Goal: Navigation & Orientation: Find specific page/section

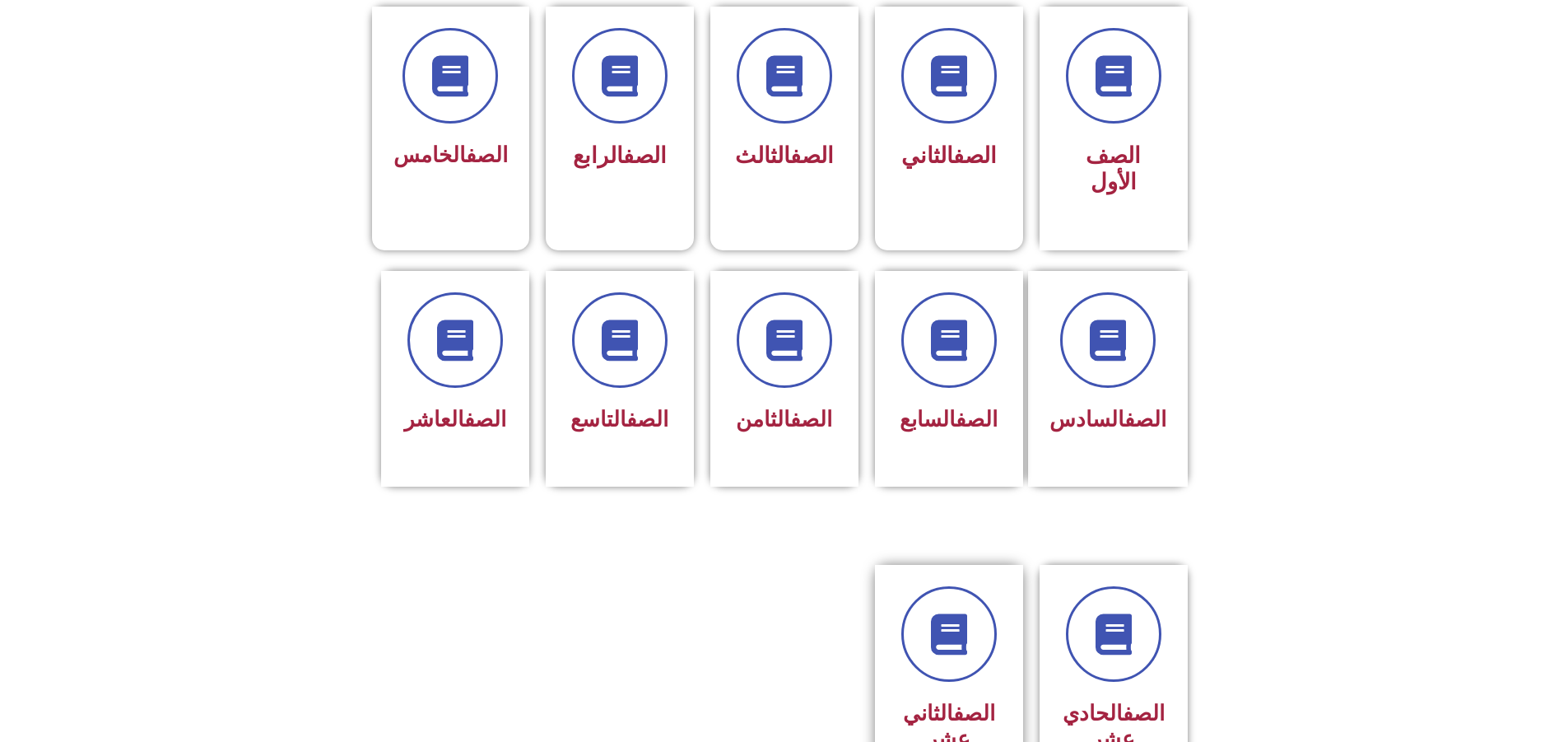
scroll to position [494, 0]
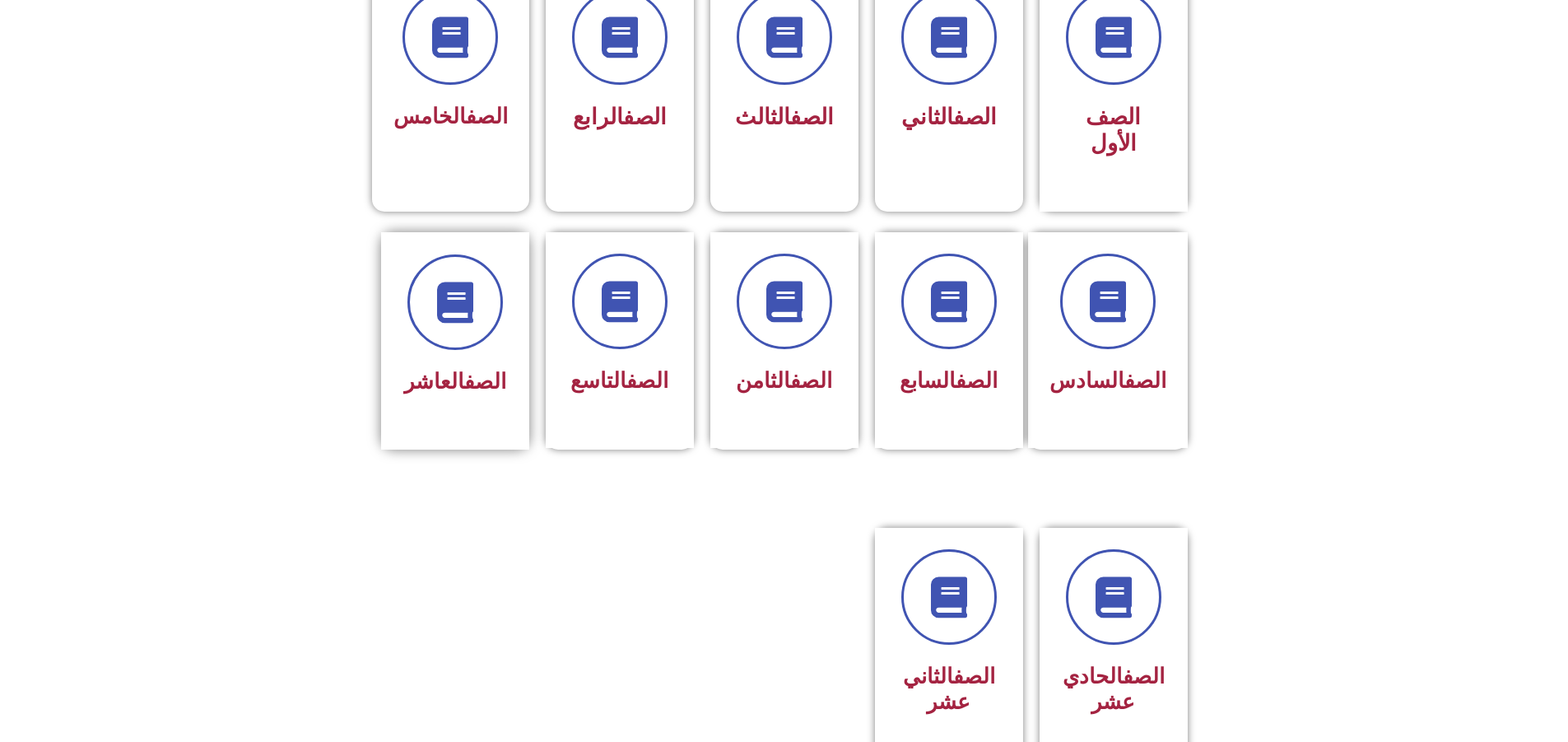
click at [410, 285] on div "الصف العاشر" at bounding box center [454, 328] width 104 height 148
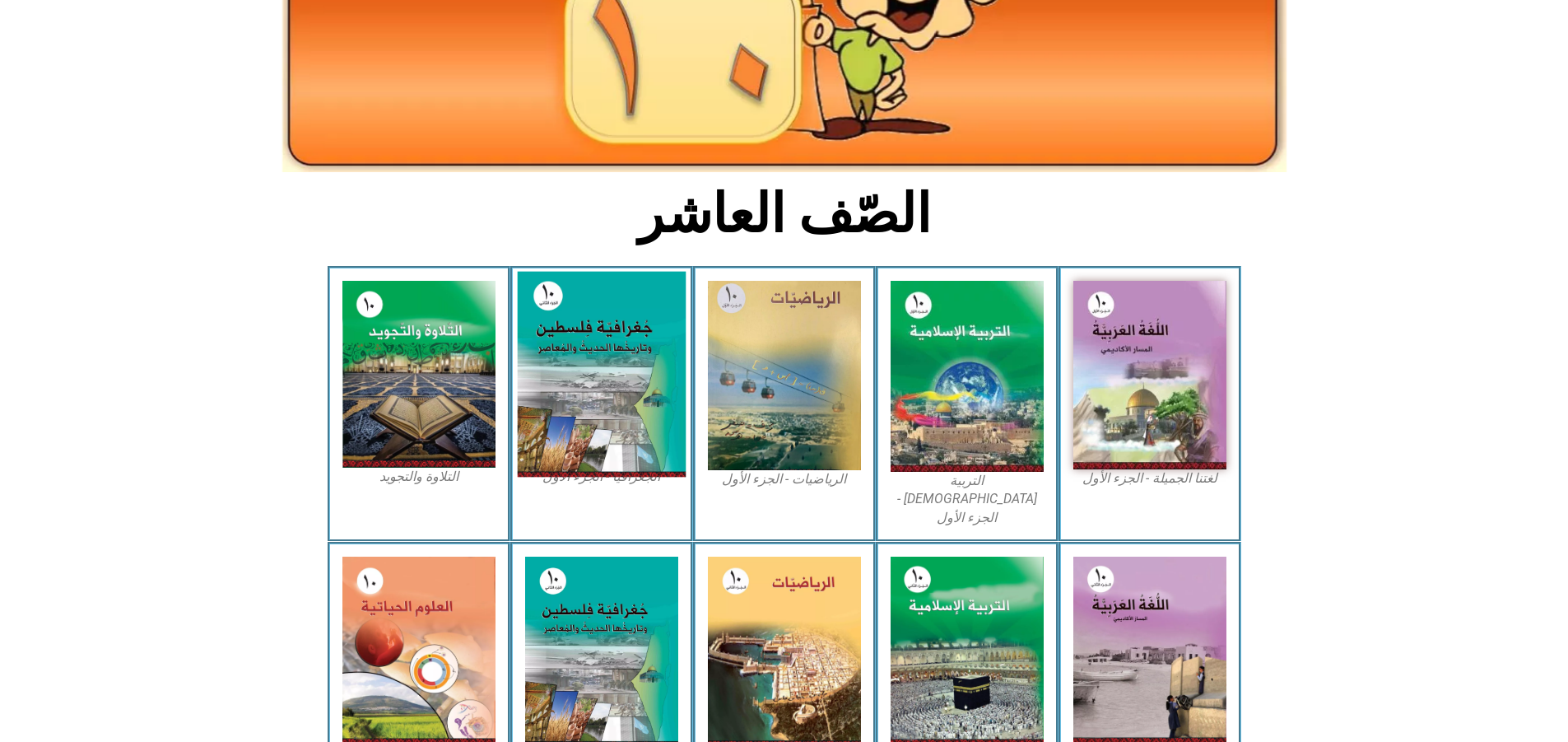
scroll to position [329, 0]
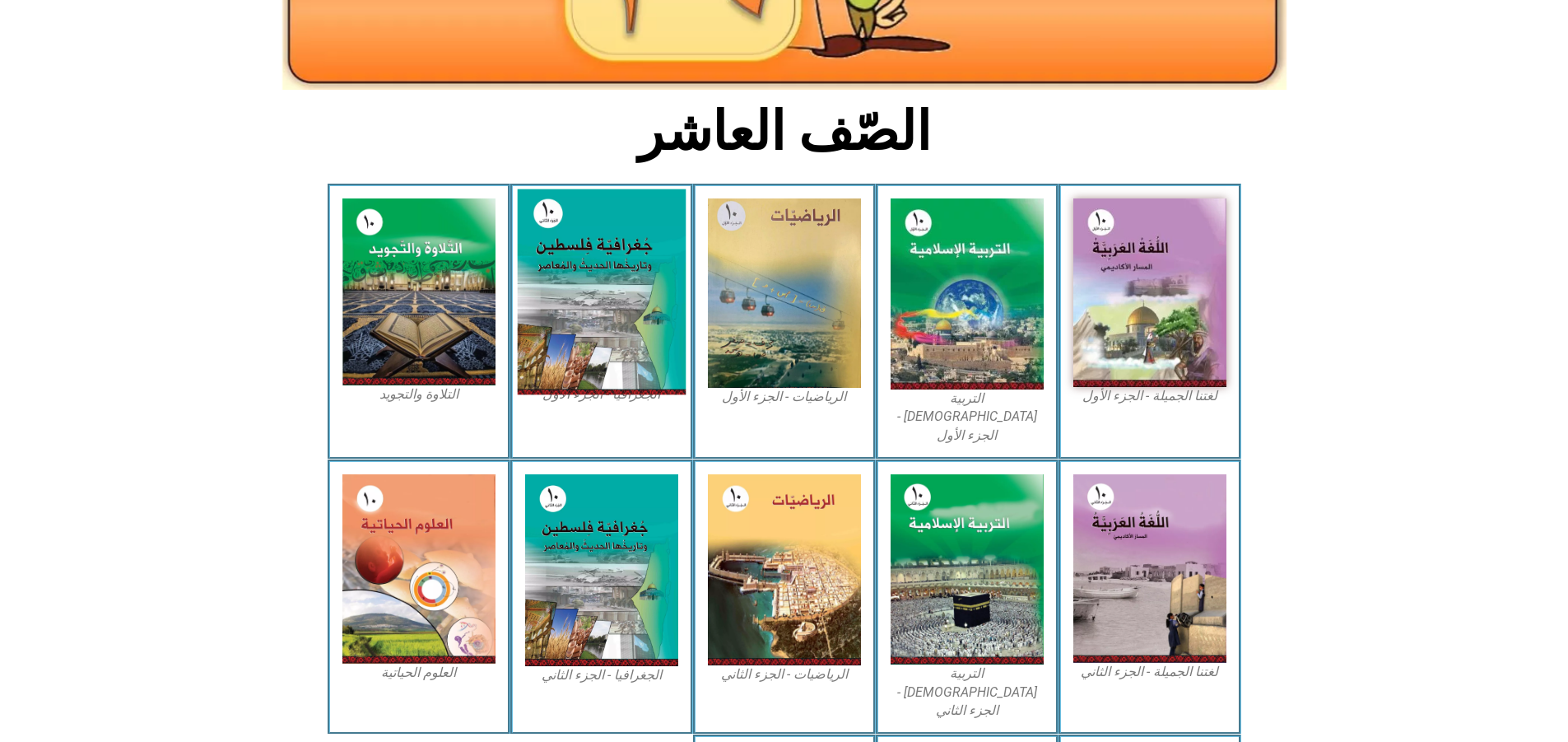
click at [580, 314] on img at bounding box center [602, 292] width 169 height 206
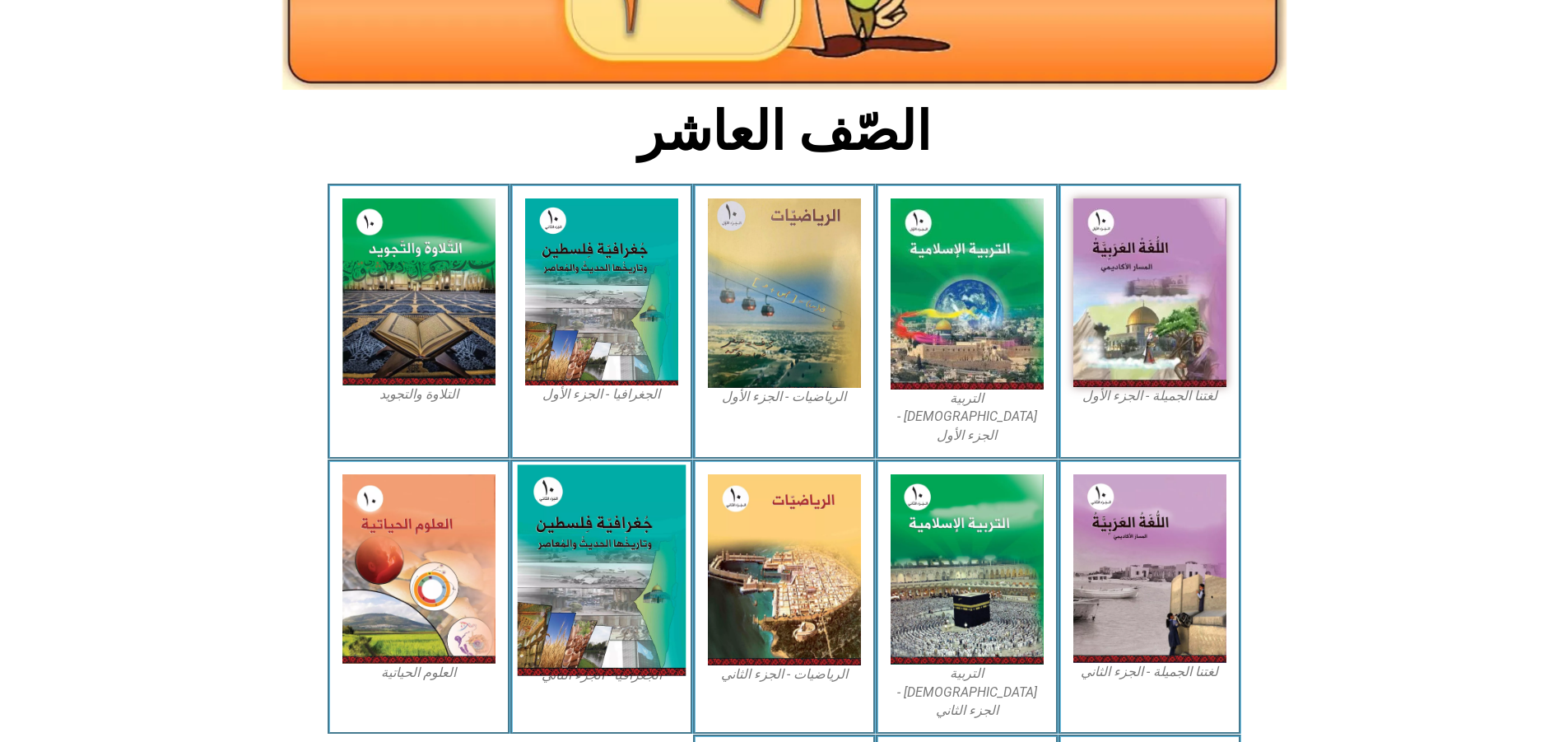
click at [616, 536] on img at bounding box center [602, 570] width 169 height 211
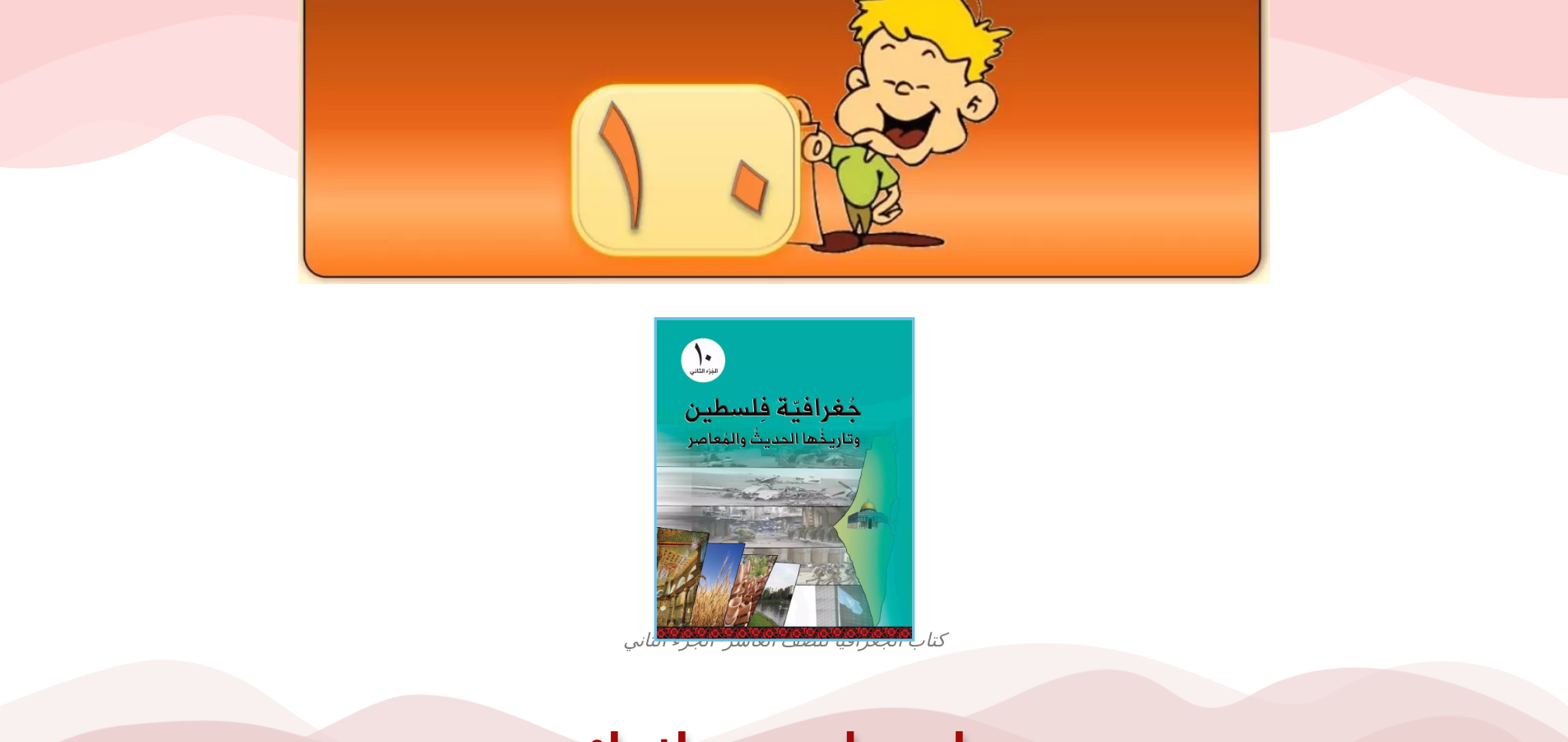
scroll to position [148, 0]
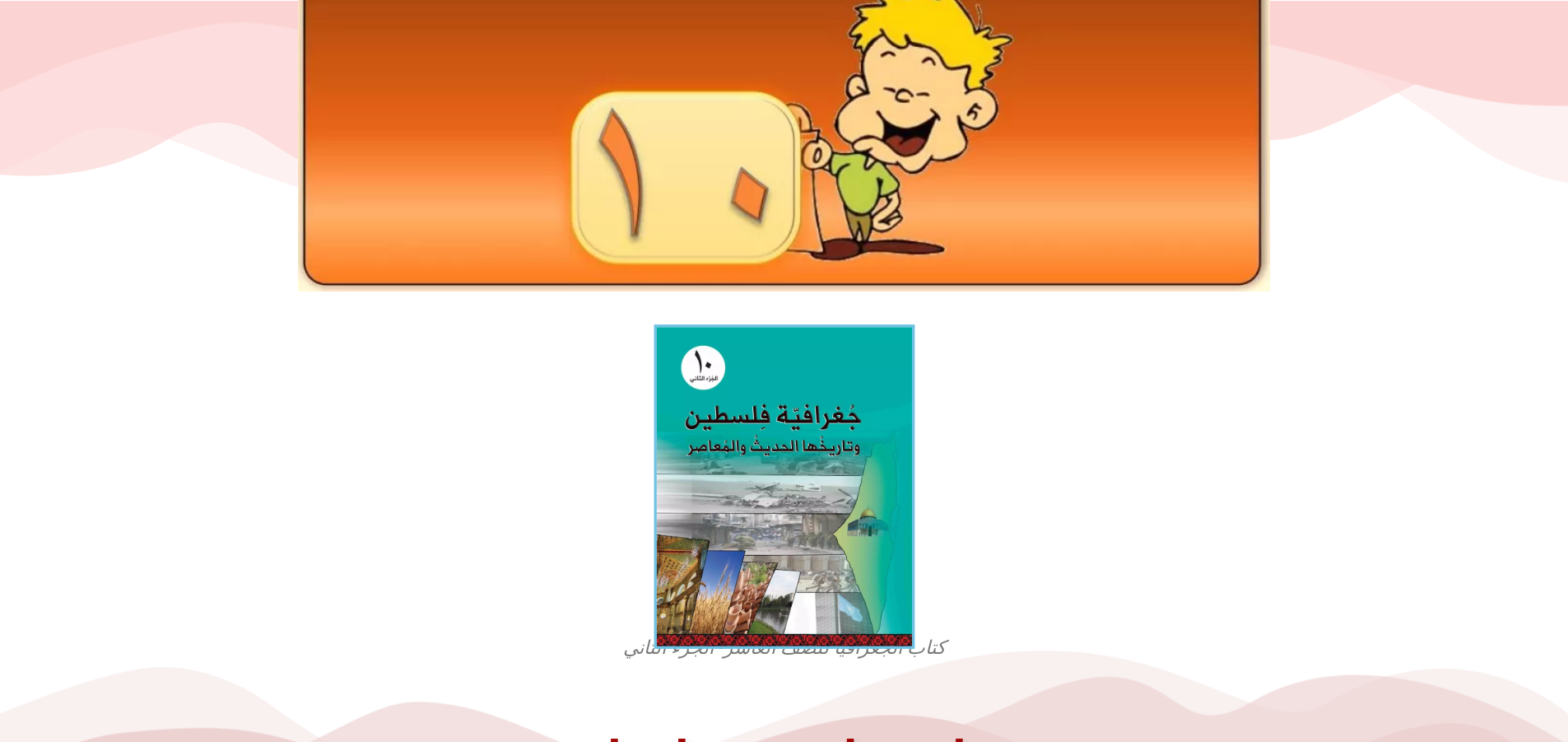
click at [759, 407] on img at bounding box center [784, 487] width 261 height 325
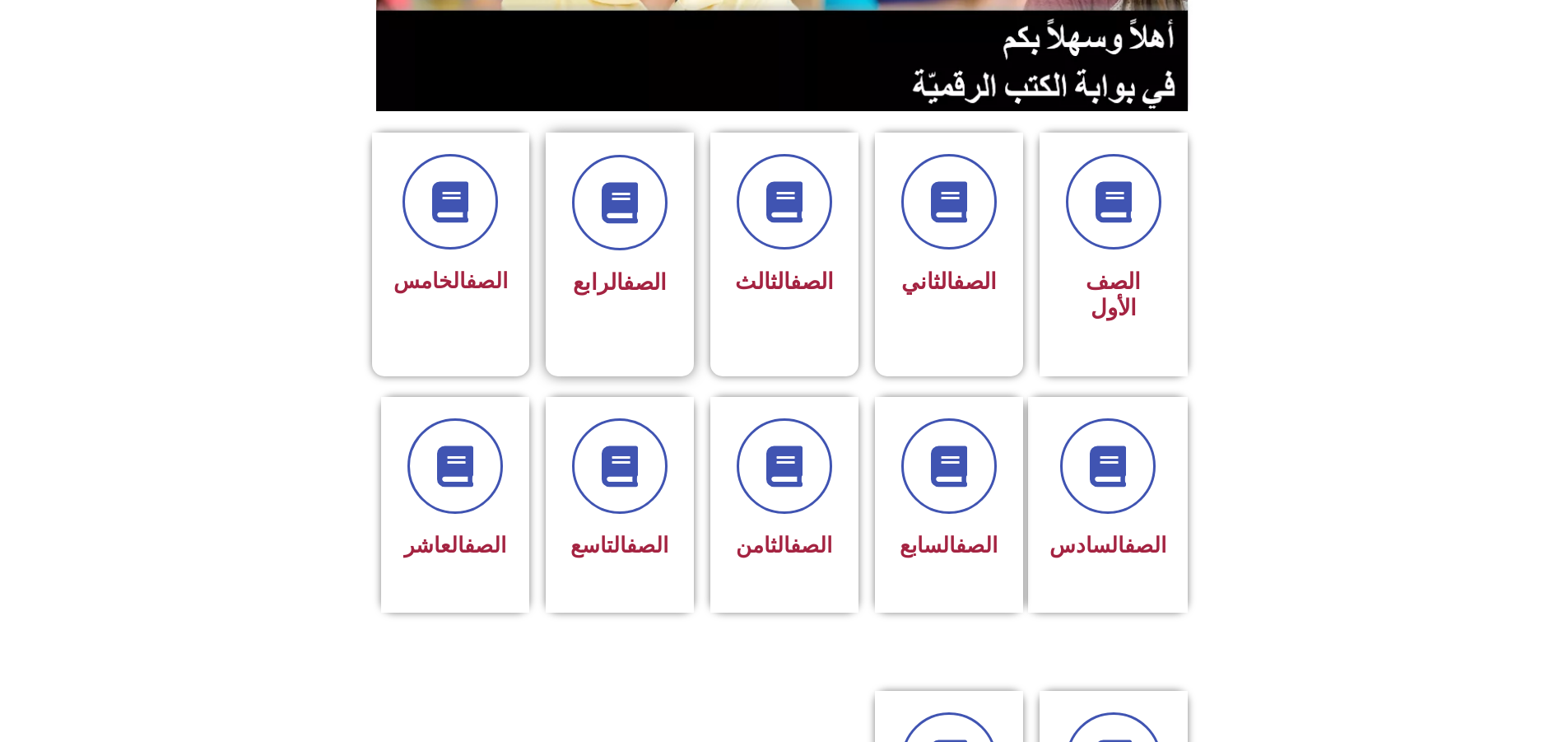
scroll to position [494, 0]
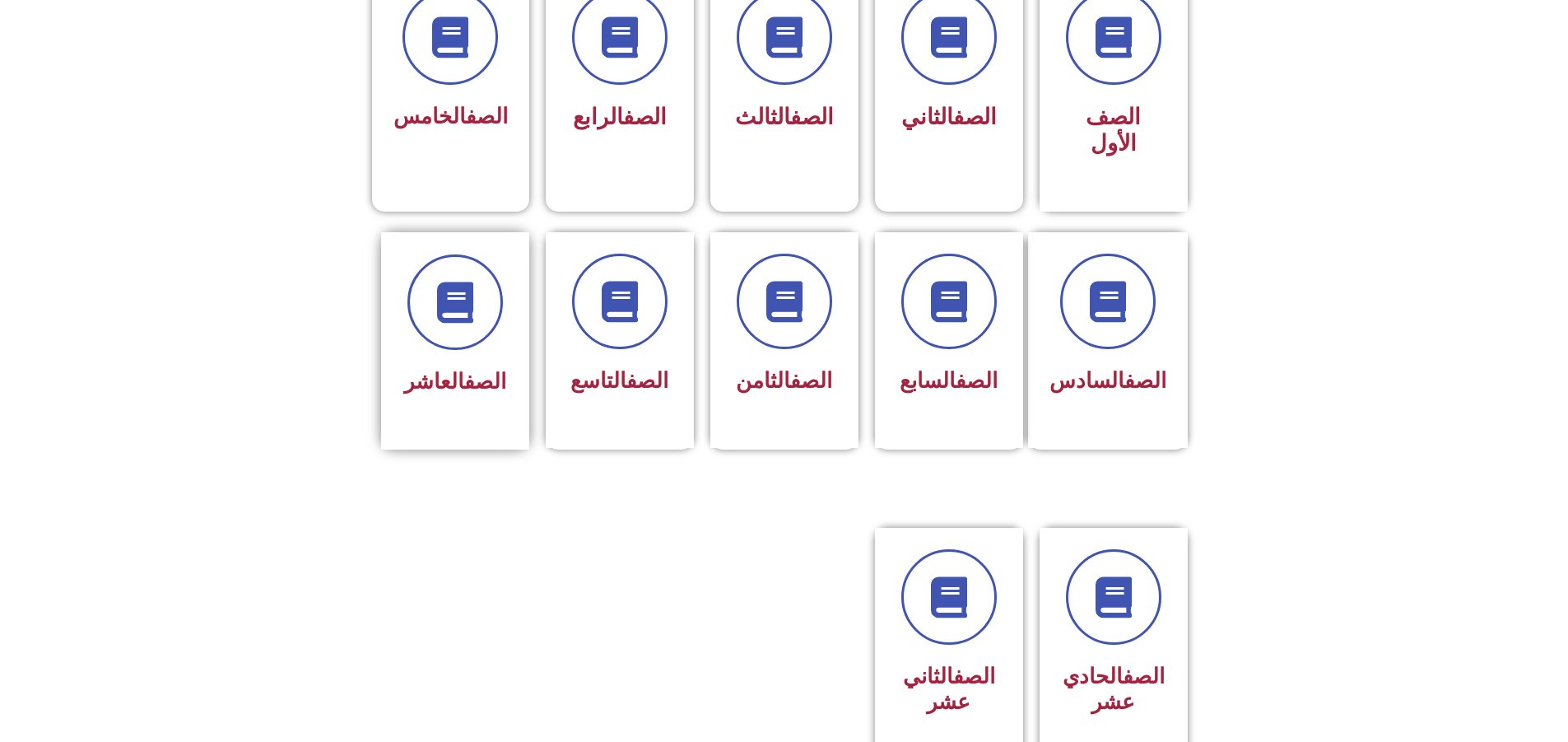
click at [495, 368] on div "الصف العاشر" at bounding box center [455, 341] width 148 height 218
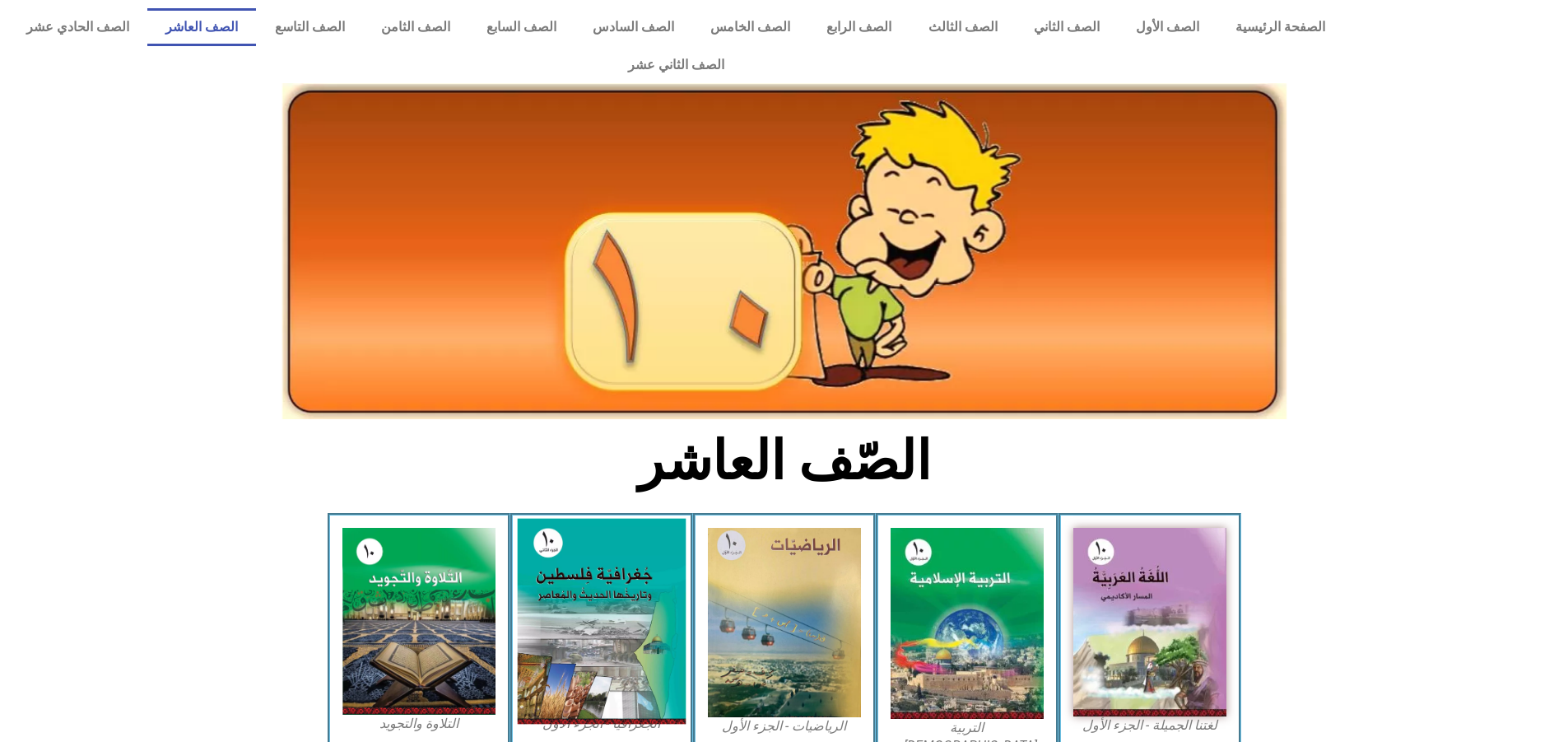
click at [609, 604] on img at bounding box center [602, 622] width 169 height 206
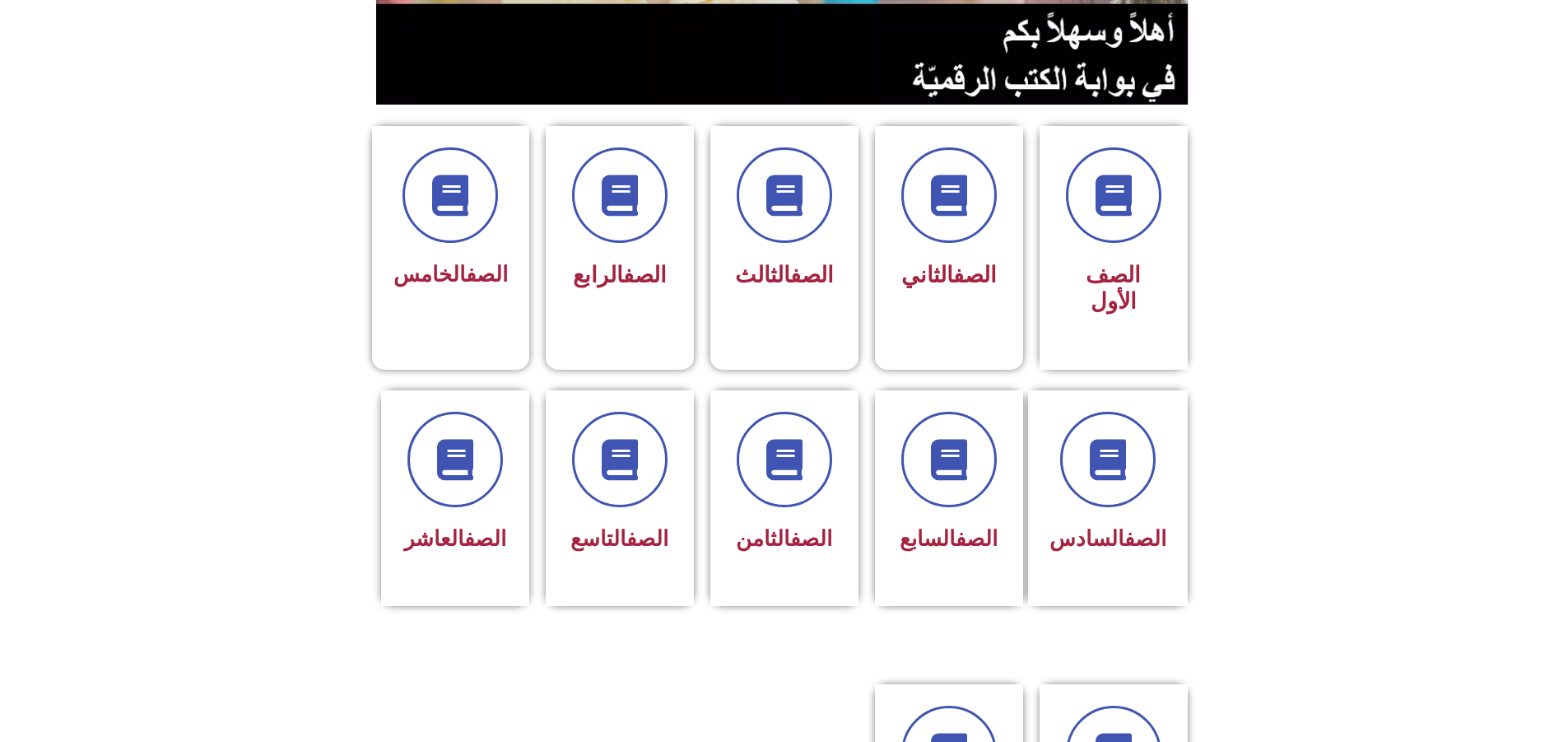
scroll to position [577, 0]
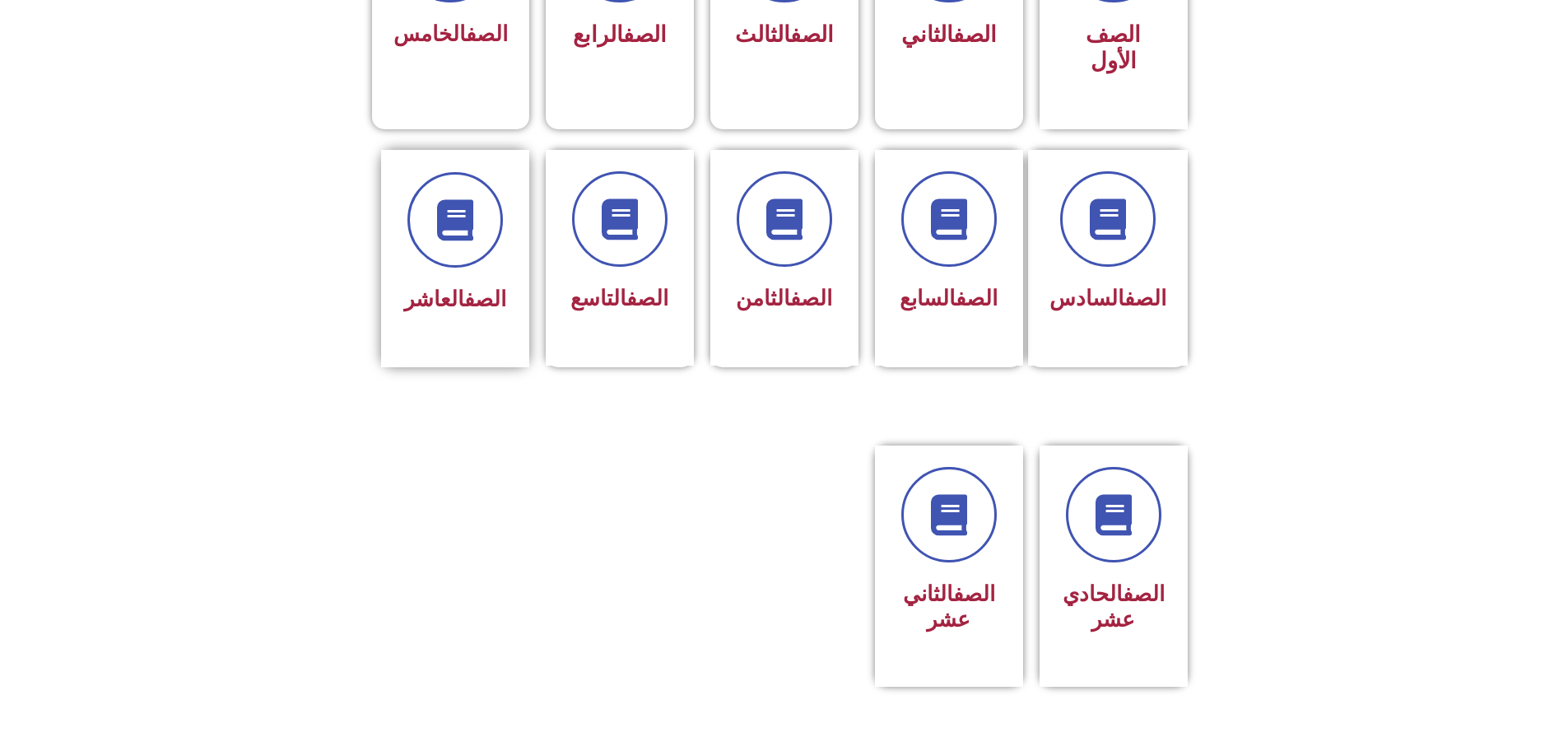
click at [483, 203] on div "الصف العاشر" at bounding box center [454, 246] width 104 height 148
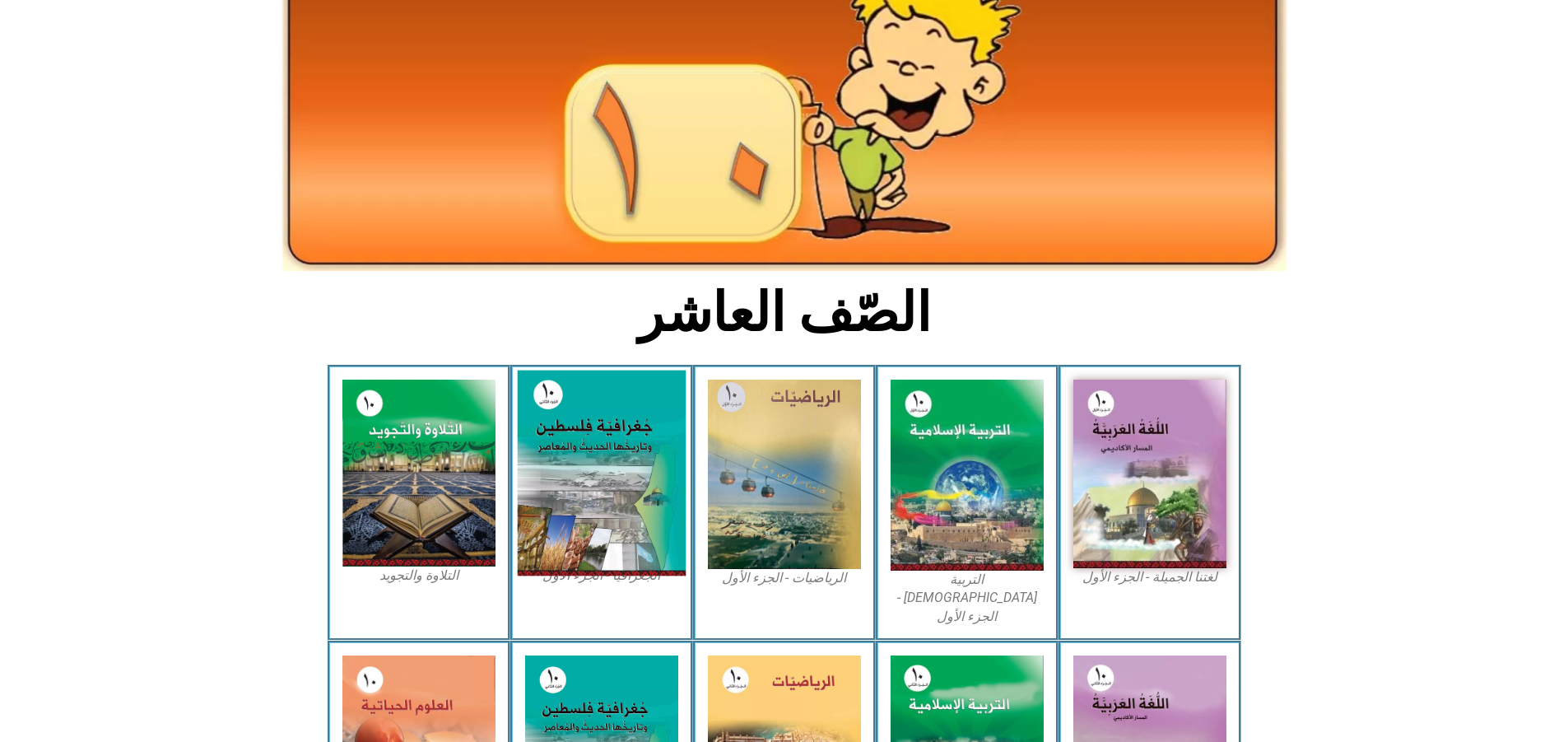
scroll to position [165, 0]
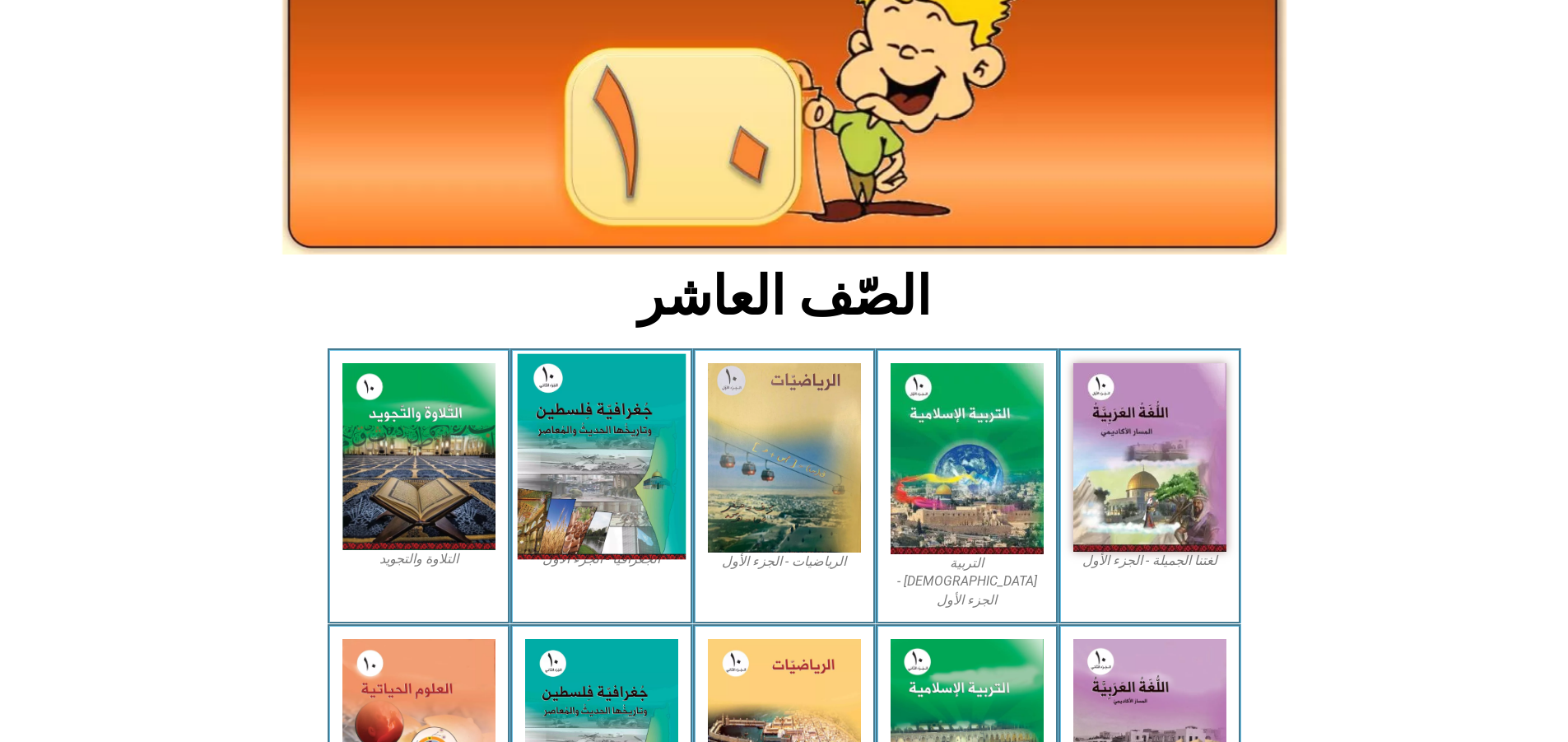
click at [605, 419] on img at bounding box center [602, 457] width 169 height 206
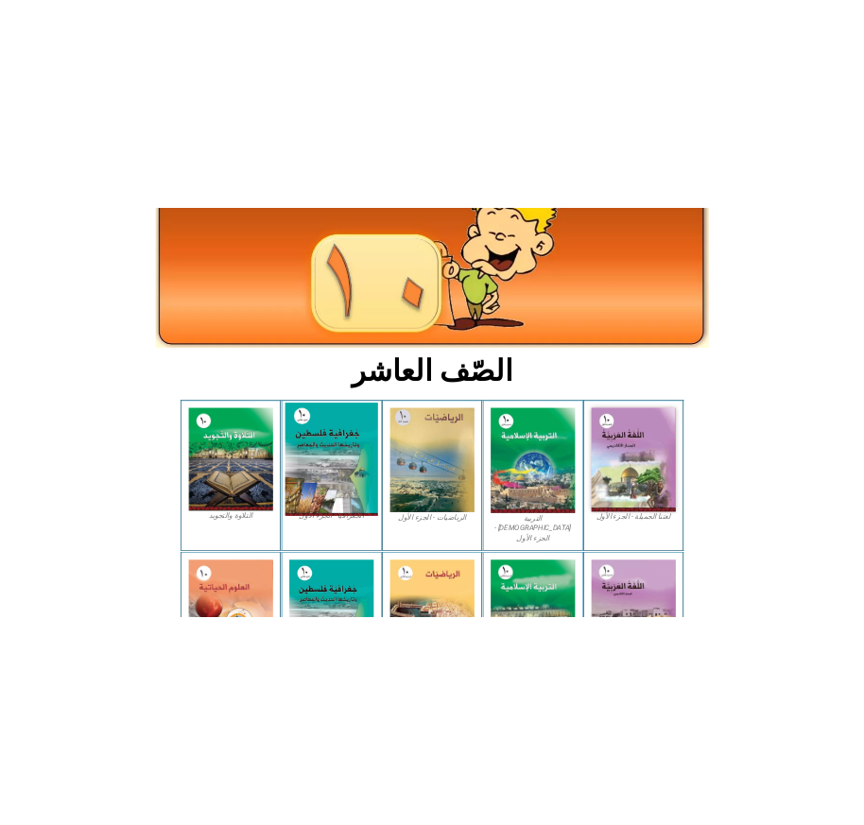
scroll to position [188, 0]
